Goal: Book appointment/travel/reservation

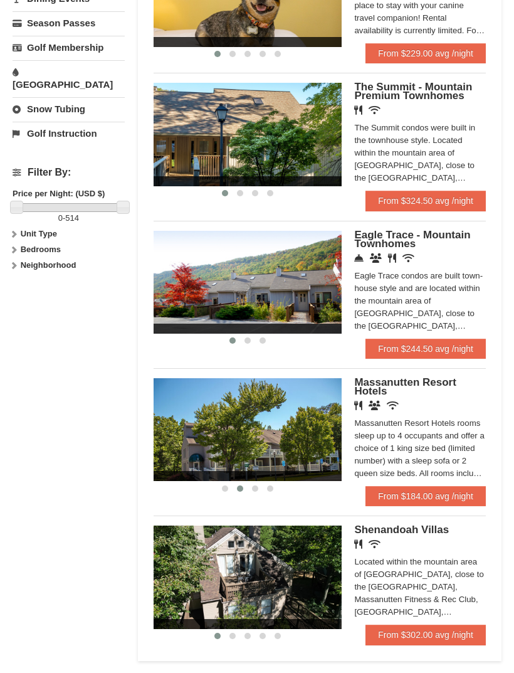
scroll to position [505, 0]
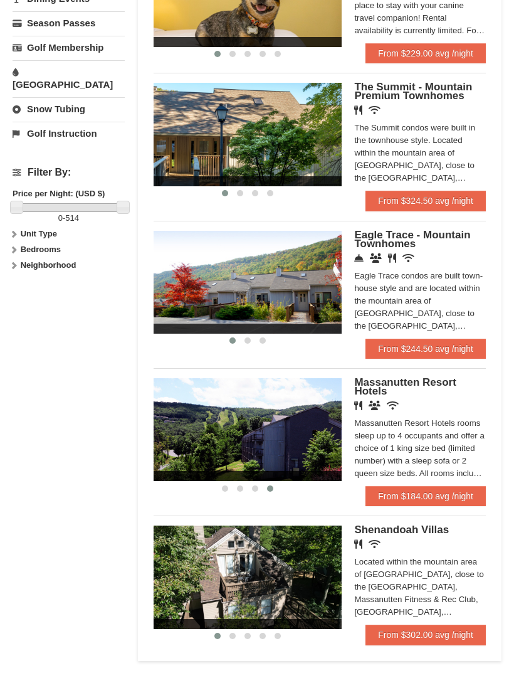
click at [389, 386] on h5 "Massanutten Resort Hotels" at bounding box center [420, 387] width 132 height 18
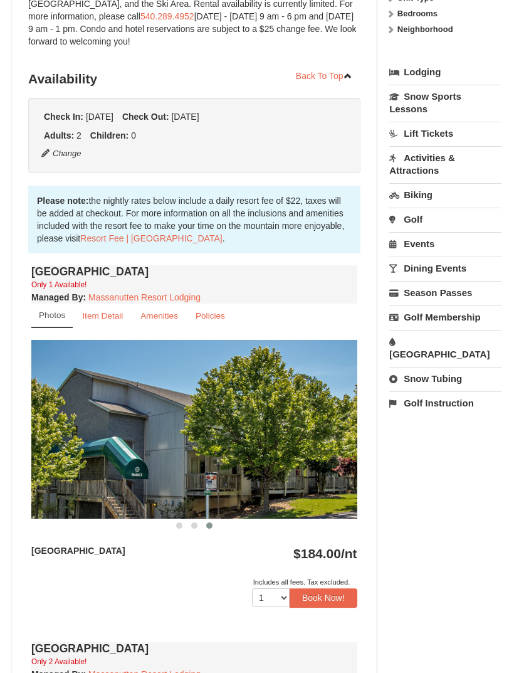
scroll to position [248, 0]
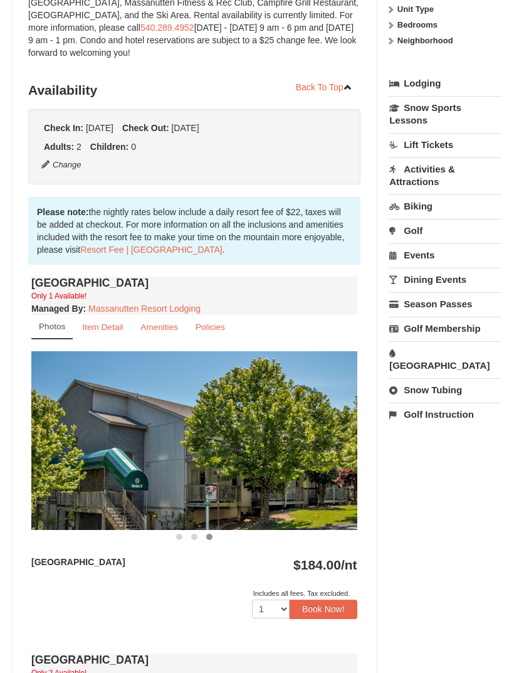
click at [107, 325] on small "Item Detail" at bounding box center [102, 327] width 41 height 9
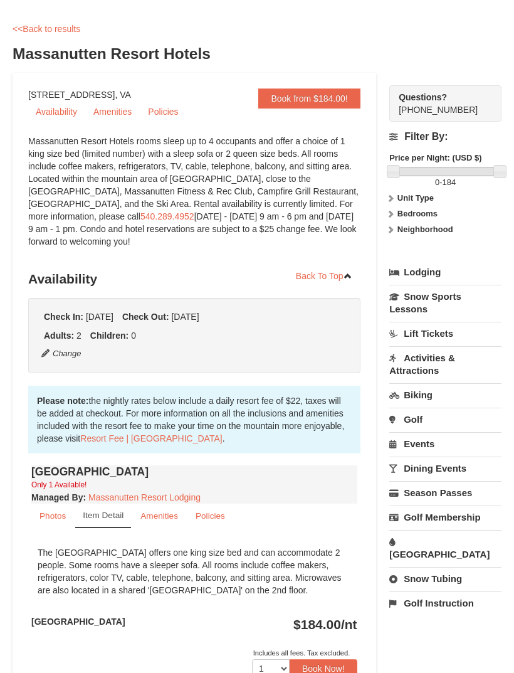
scroll to position [0, 0]
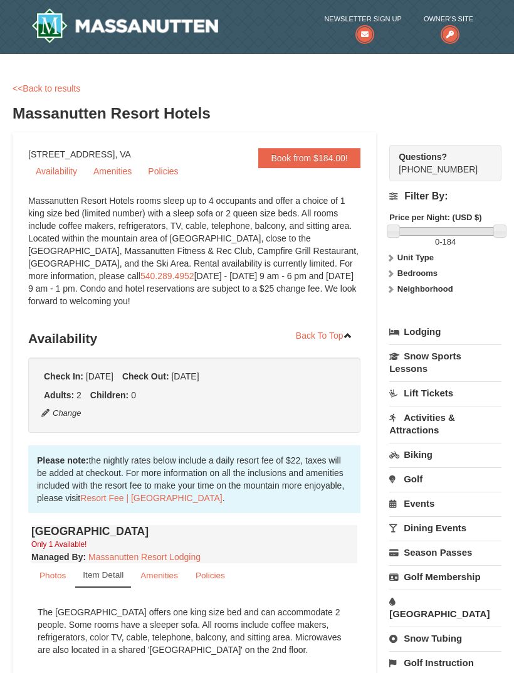
click at [169, 577] on small "Amenities" at bounding box center [159, 575] width 38 height 9
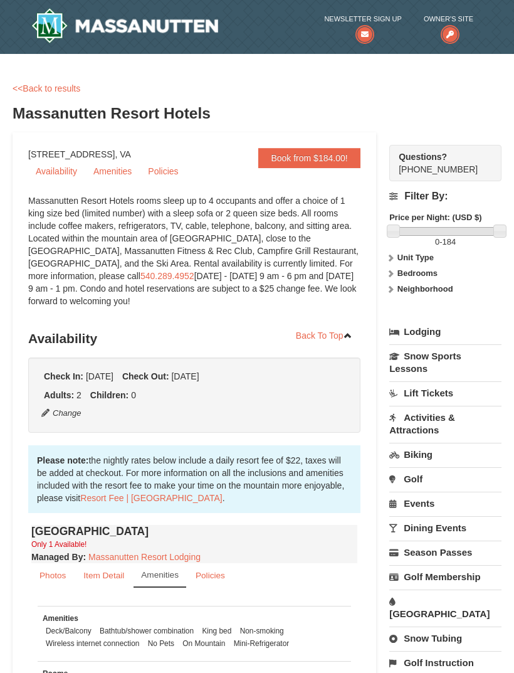
click at [423, 461] on link "Biking" at bounding box center [445, 454] width 112 height 23
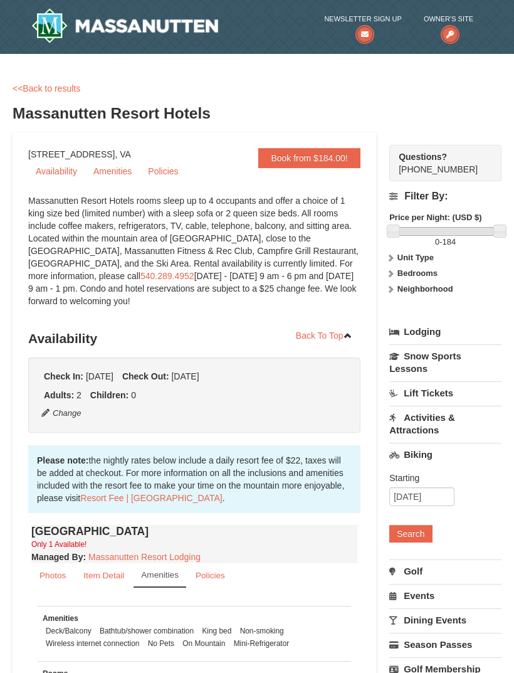
click at [412, 539] on button "Search" at bounding box center [410, 534] width 43 height 18
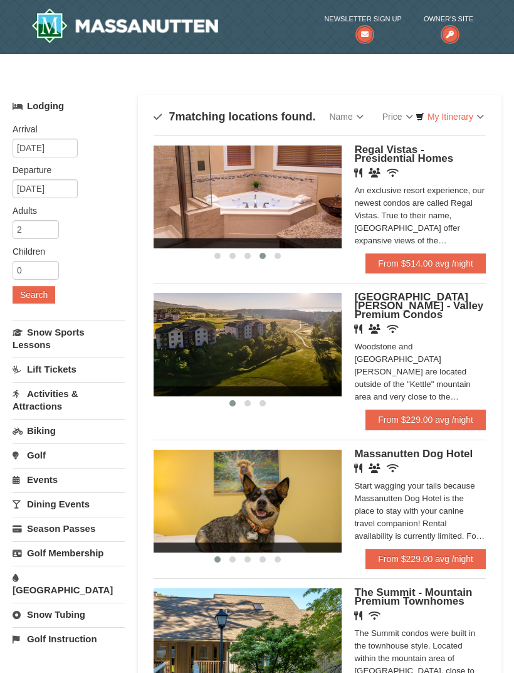
click at [415, 323] on div "Restaurant Banquet Facilities Wireless Internet (free)" at bounding box center [420, 329] width 132 height 13
